Goal: Task Accomplishment & Management: Use online tool/utility

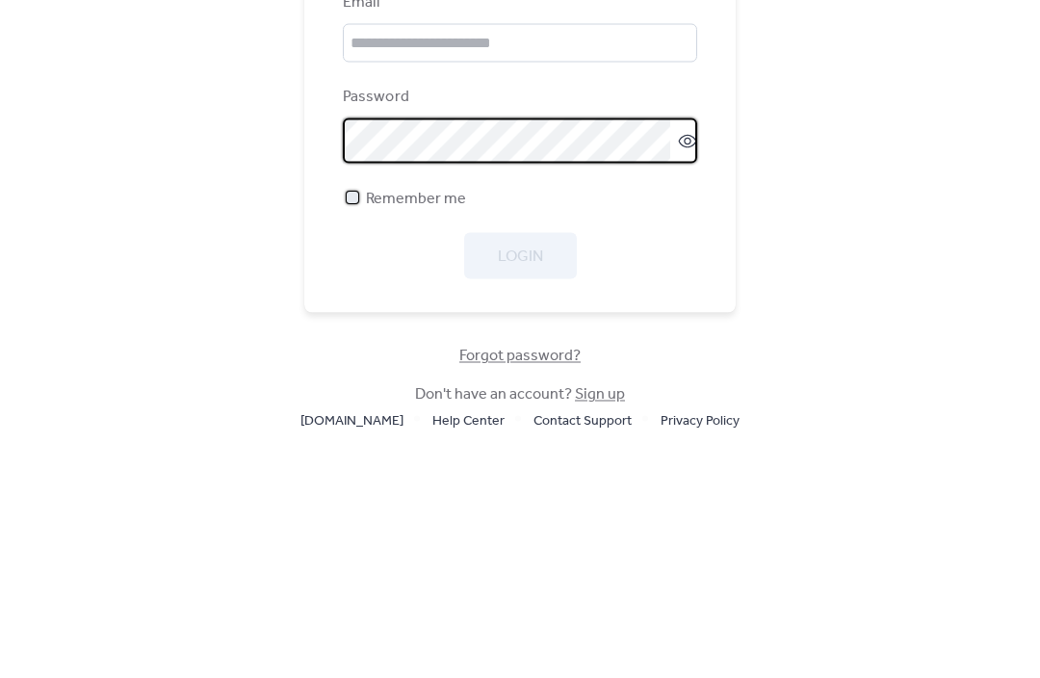
click at [361, 409] on label "Remember me" at bounding box center [404, 420] width 123 height 23
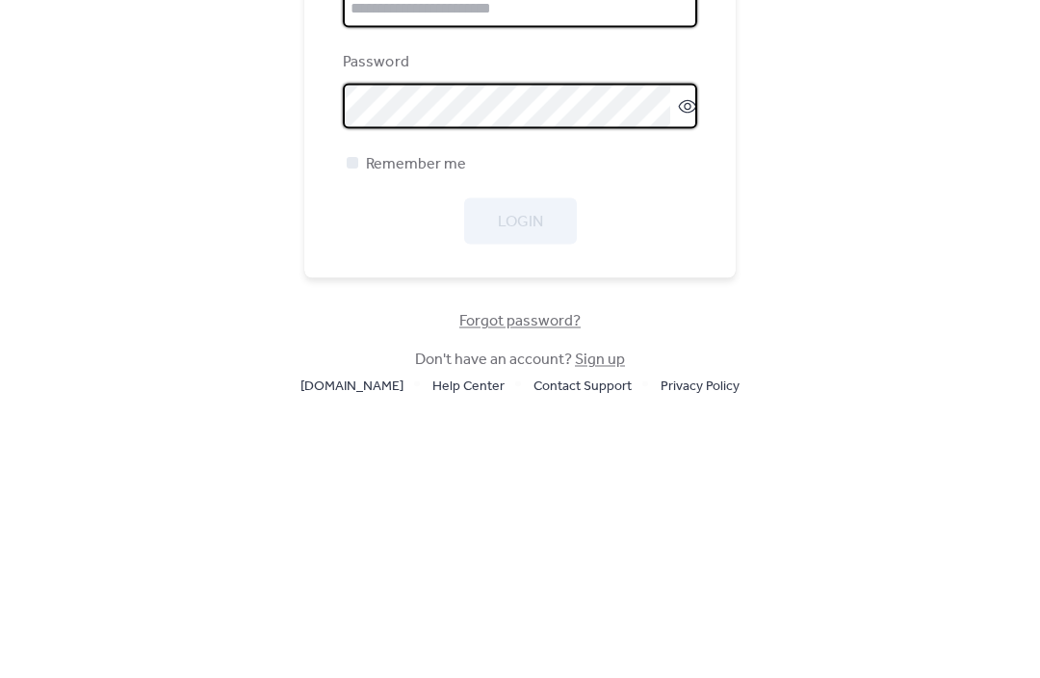
type input "**********"
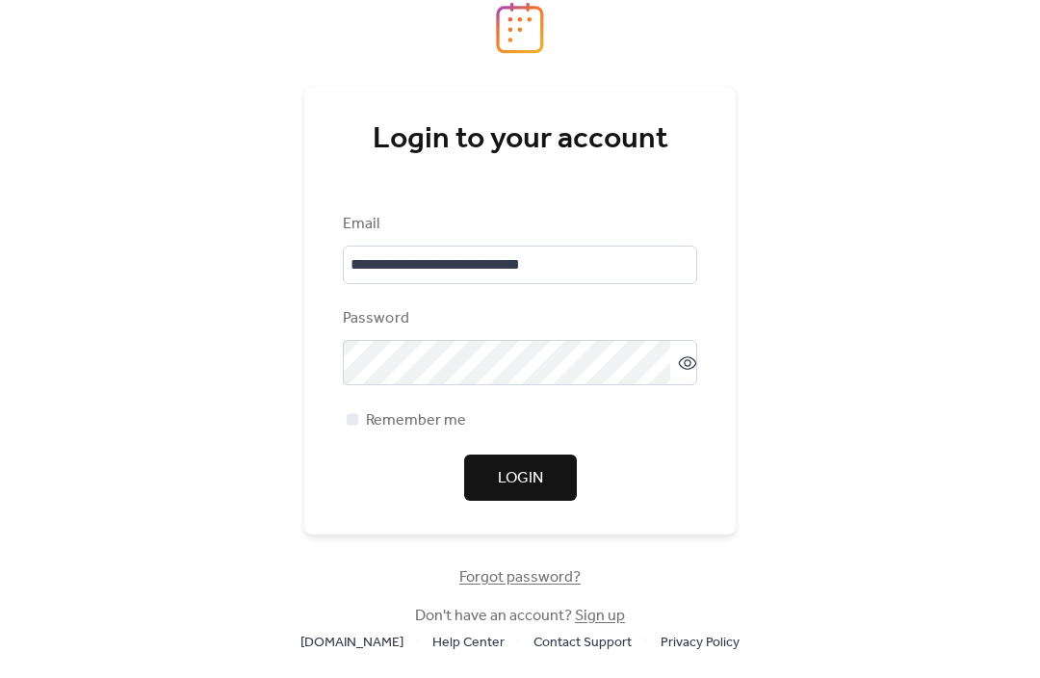
click at [546, 502] on button "Login" at bounding box center [520, 478] width 113 height 46
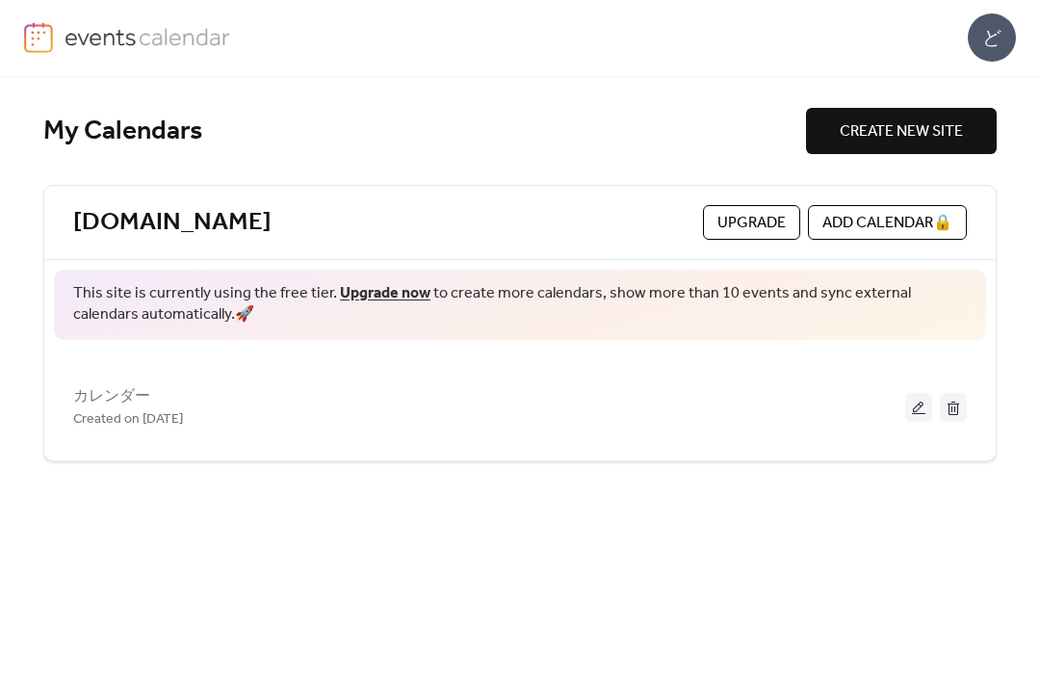
click at [153, 417] on span "Created on 15-May-2025" at bounding box center [128, 420] width 110 height 23
click at [120, 402] on span "カレンダー" at bounding box center [111, 397] width 77 height 23
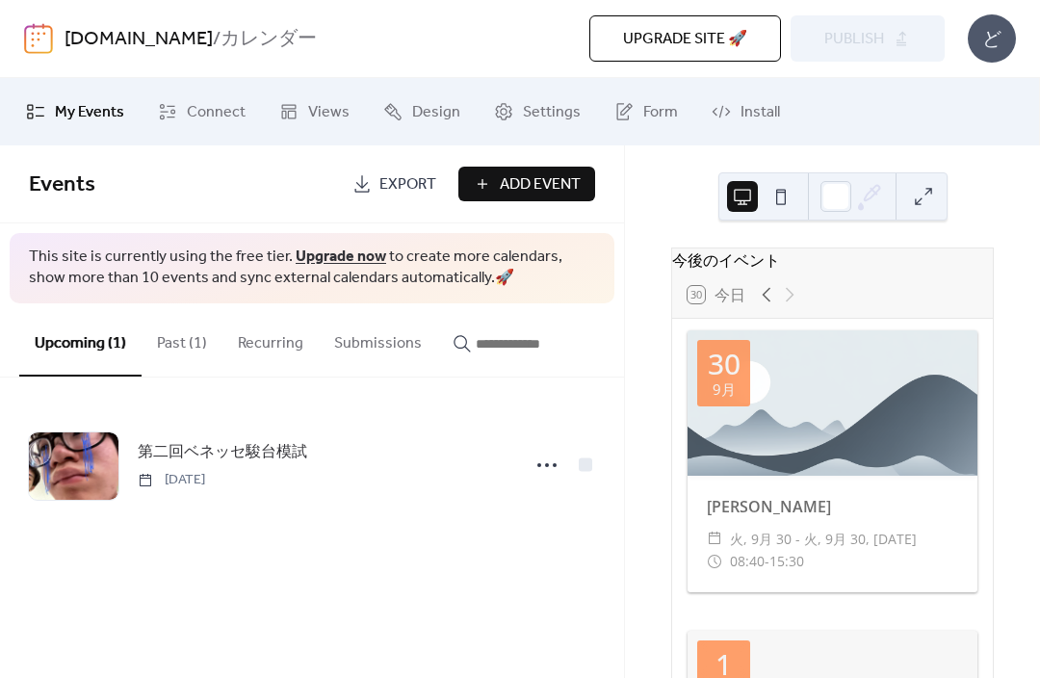
click at [252, 462] on span "第二回ベネッセ駿台模試" at bounding box center [222, 452] width 169 height 23
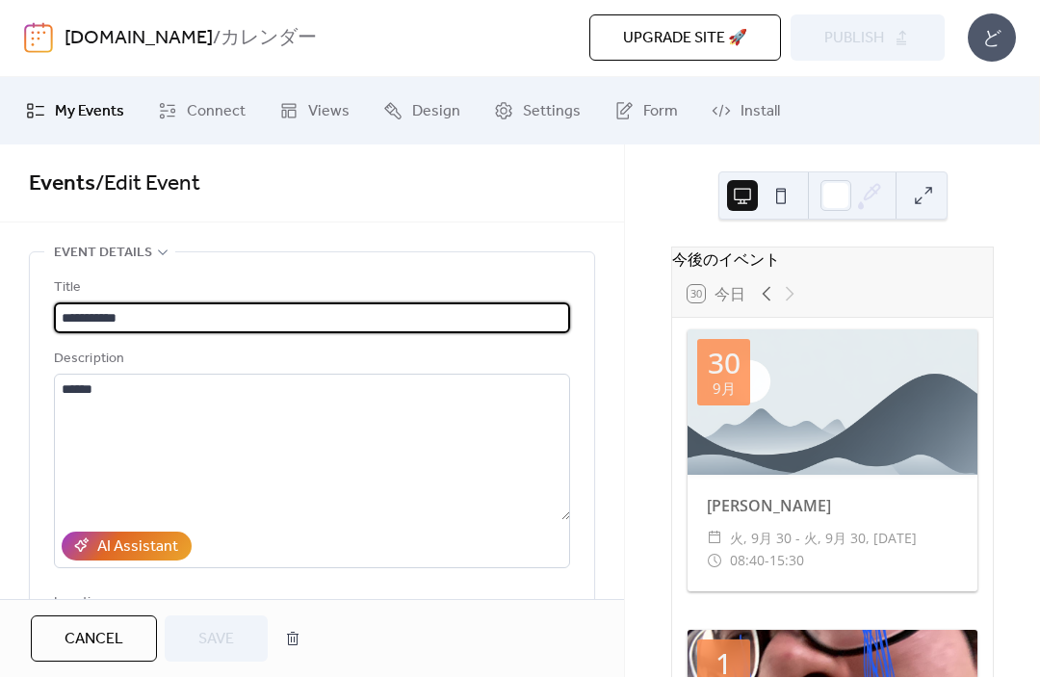
click at [222, 117] on span "Connect" at bounding box center [216, 112] width 59 height 23
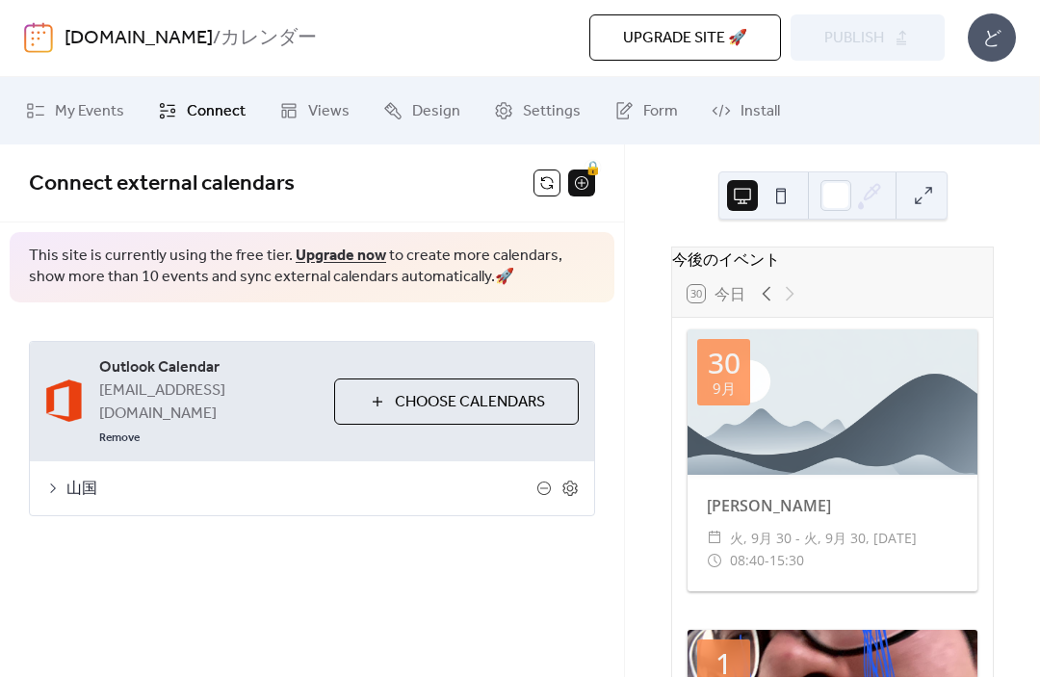
click at [545, 177] on button at bounding box center [546, 183] width 27 height 27
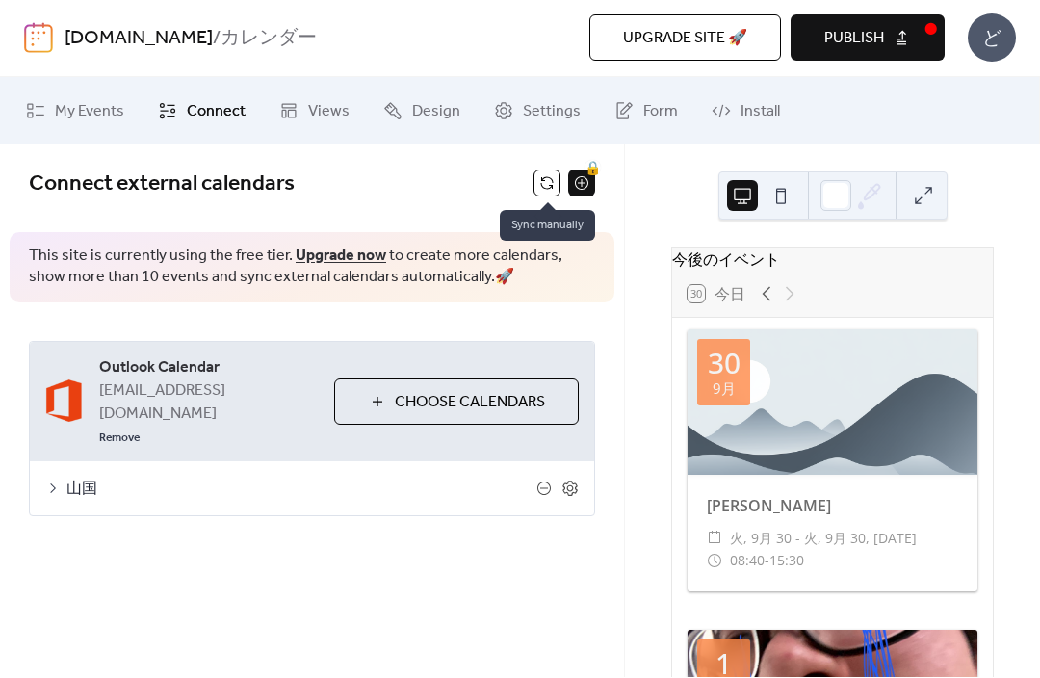
click at [904, 51] on button "Publish" at bounding box center [868, 38] width 154 height 46
